Goal: Task Accomplishment & Management: Manage account settings

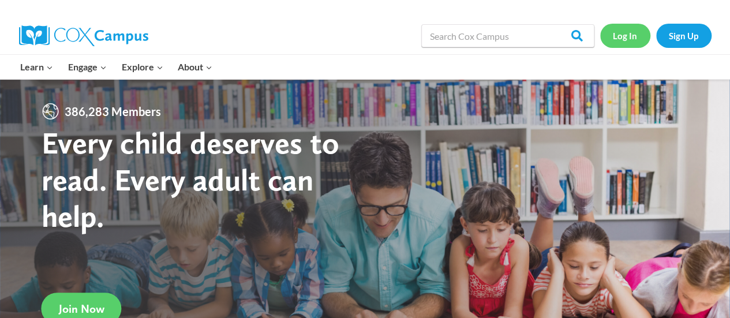
click at [626, 38] on link "Log In" at bounding box center [625, 36] width 50 height 24
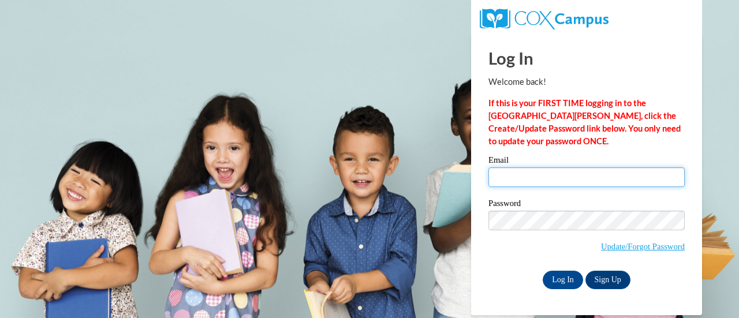
click at [535, 184] on input "Email" at bounding box center [586, 177] width 196 height 20
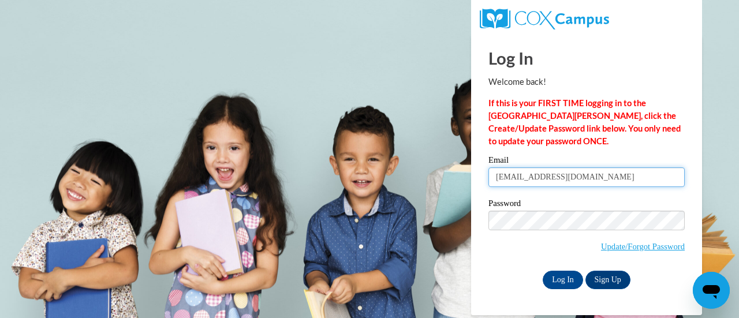
type input "matsonc@kmsd.edu"
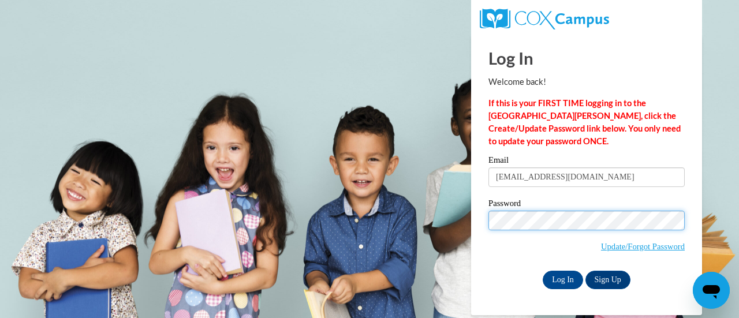
click at [543, 271] on input "Log In" at bounding box center [563, 280] width 40 height 18
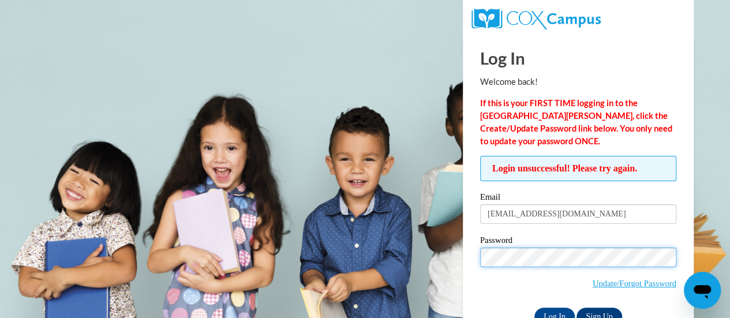
click at [535, 308] on input "Log In" at bounding box center [555, 317] width 40 height 18
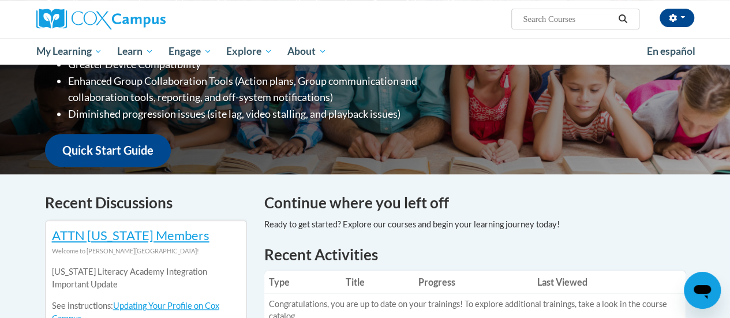
scroll to position [115, 0]
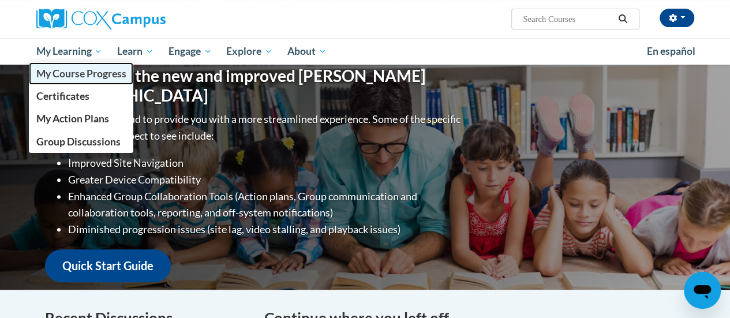
click at [85, 74] on span "My Course Progress" at bounding box center [81, 74] width 90 height 12
